Goal: Information Seeking & Learning: Understand process/instructions

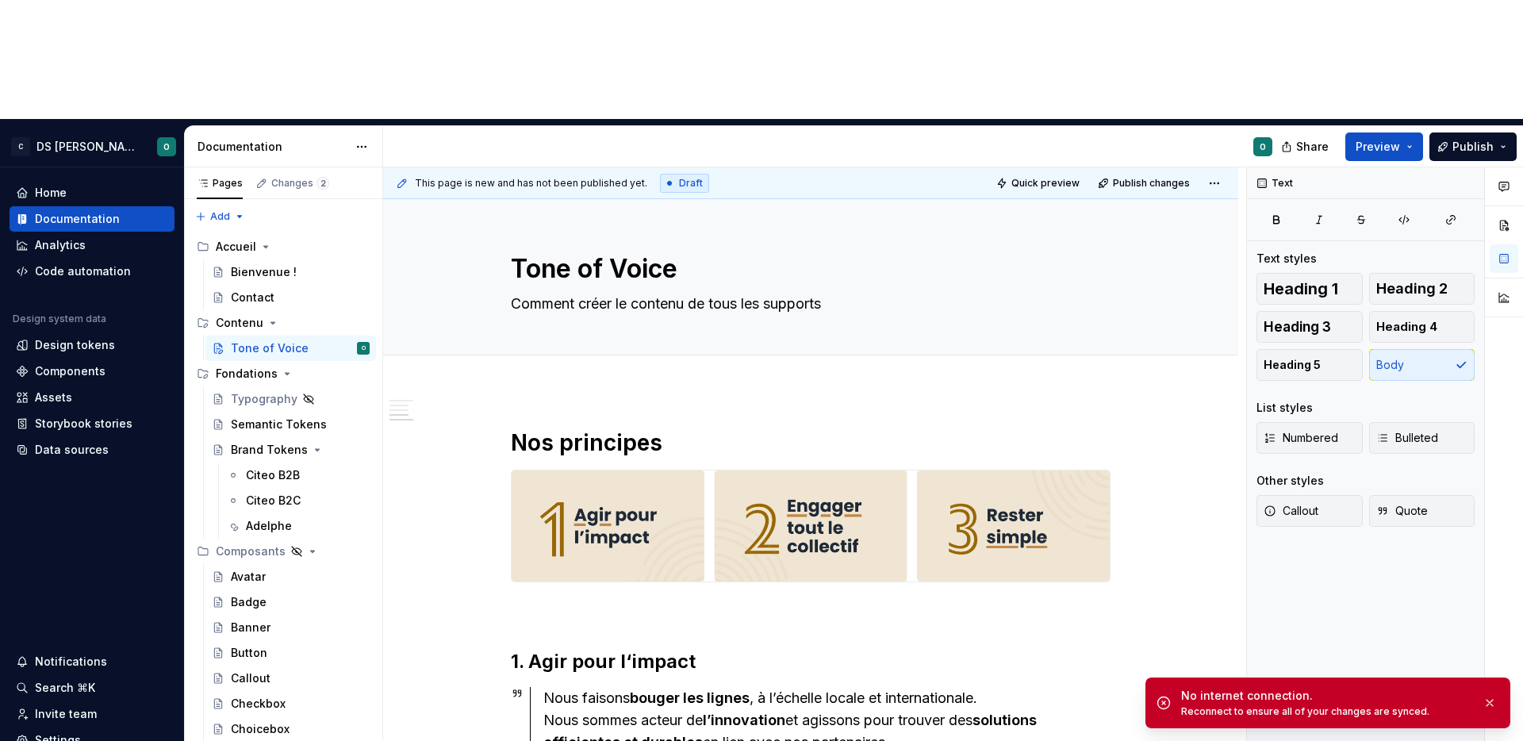
scroll to position [1466, 0]
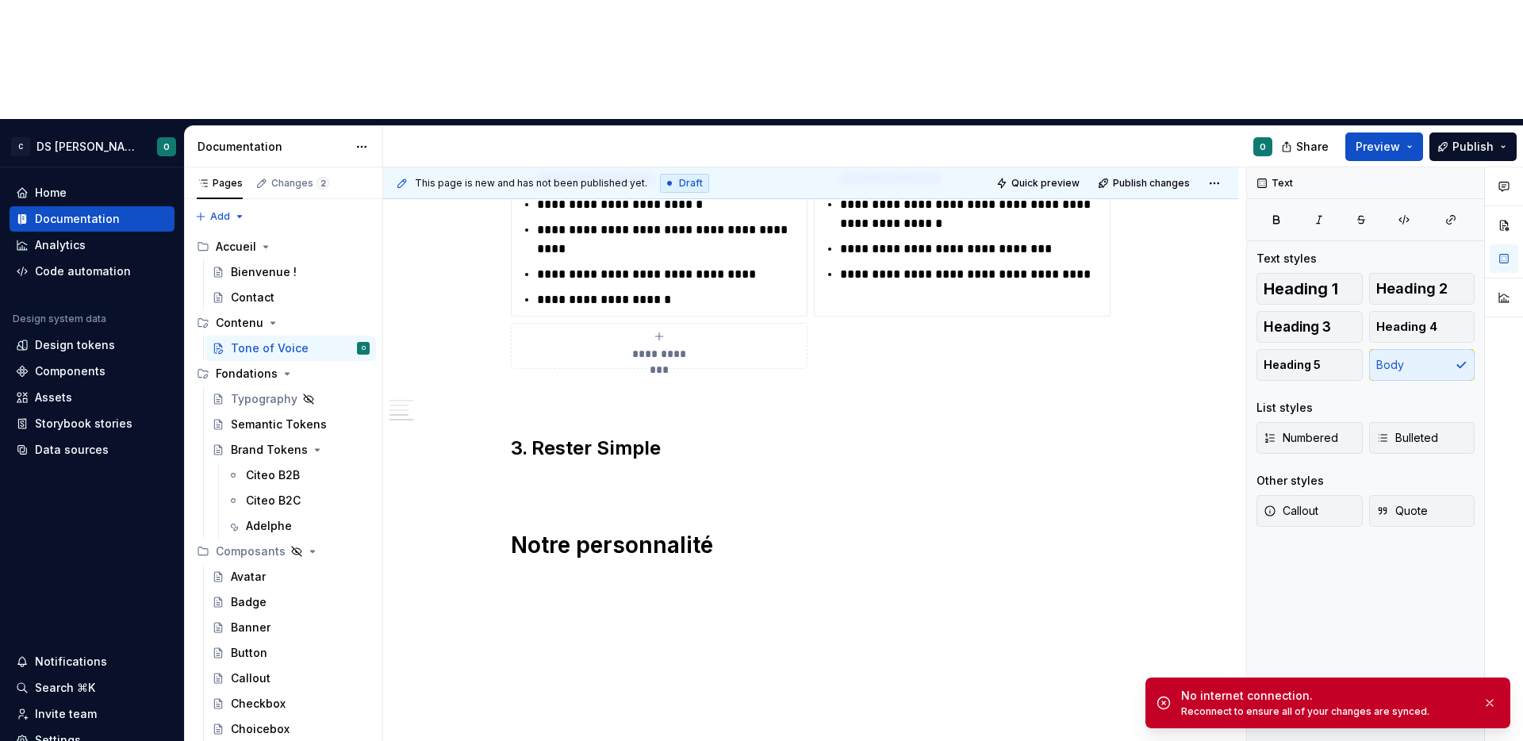
type textarea "*"
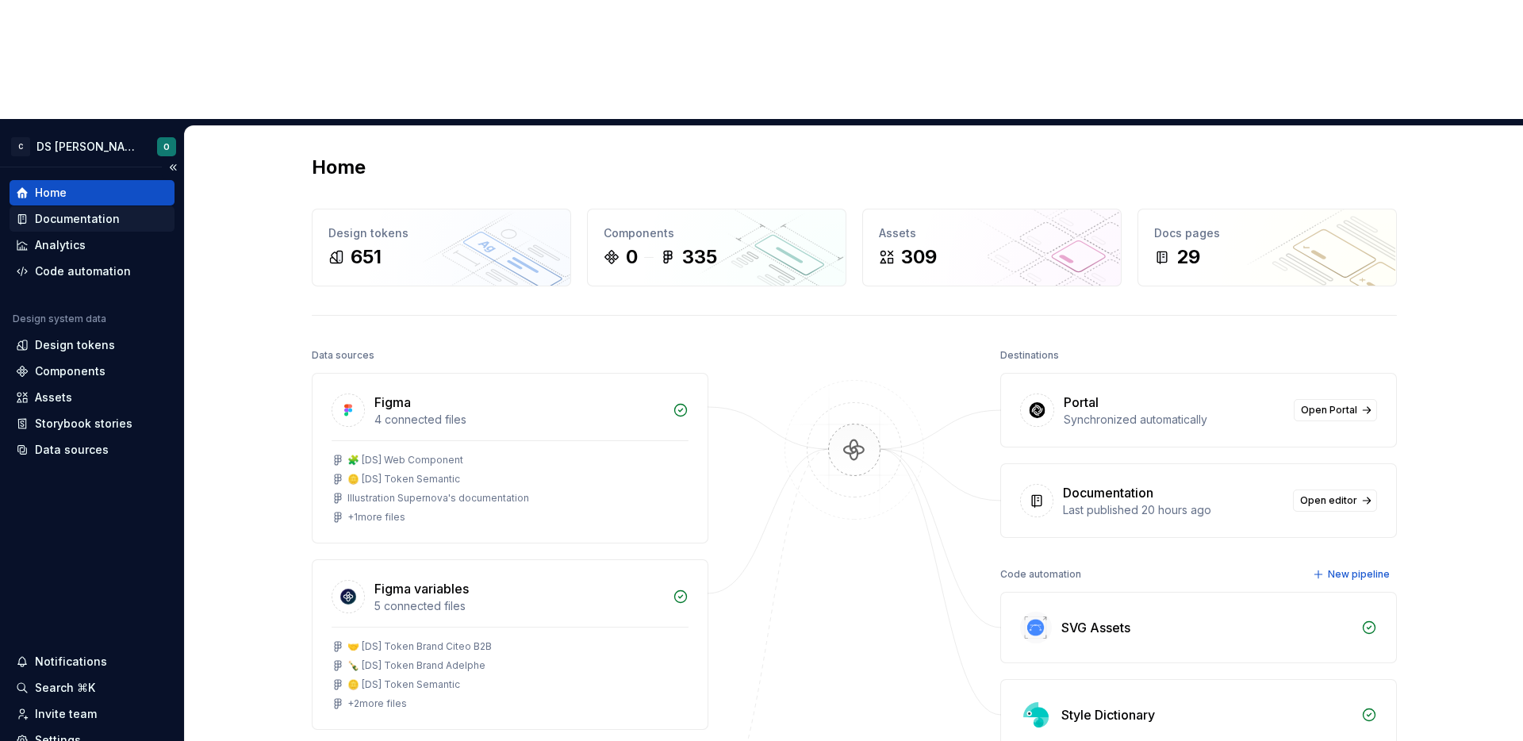
click at [92, 206] on div "Documentation" at bounding box center [92, 218] width 165 height 25
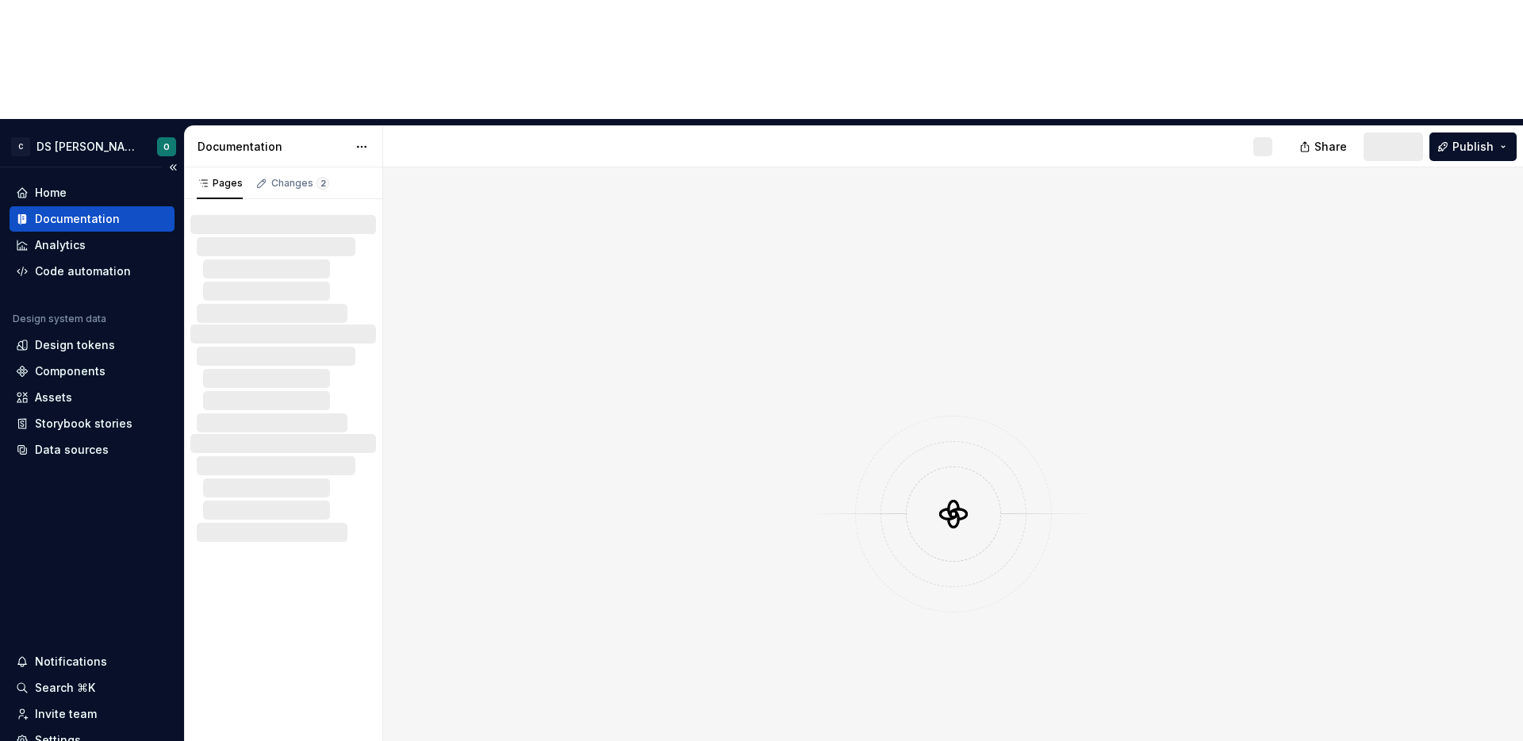
click at [92, 211] on div "Documentation" at bounding box center [77, 219] width 85 height 16
